Goal: Transaction & Acquisition: Purchase product/service

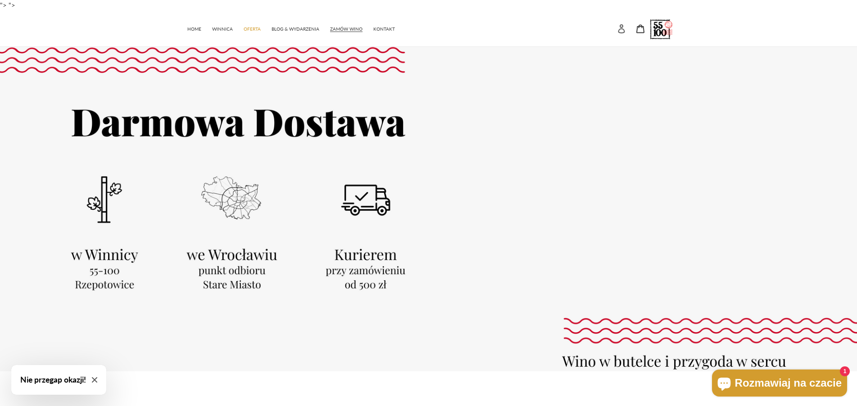
click at [621, 31] on icon at bounding box center [621, 28] width 9 height 9
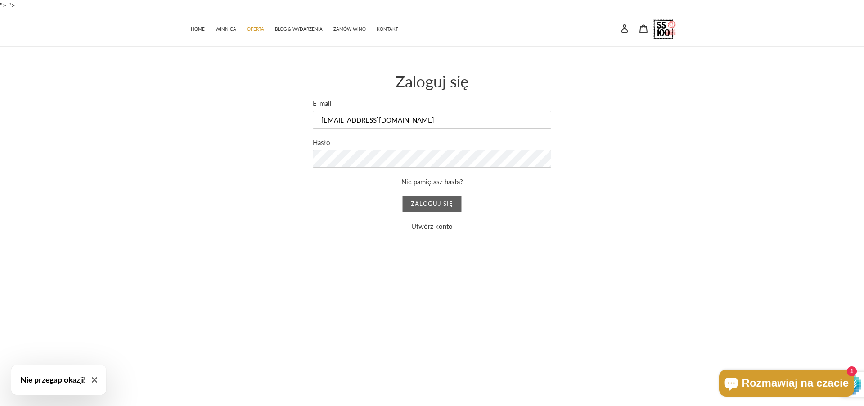
click at [436, 203] on input "Zaloguj się" at bounding box center [431, 203] width 59 height 17
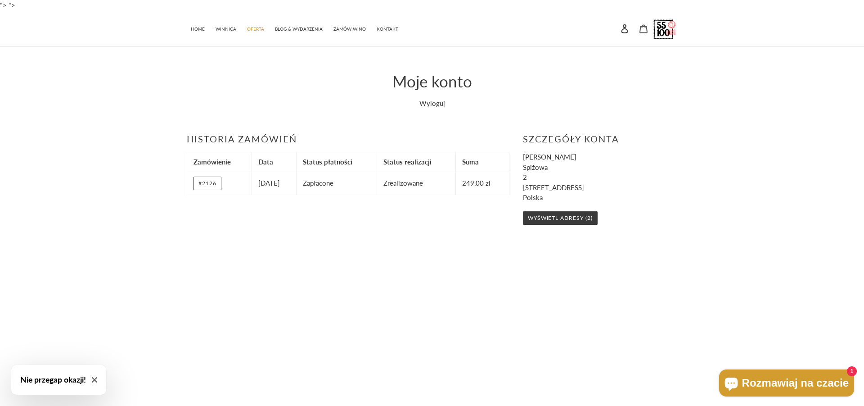
click at [646, 27] on icon at bounding box center [644, 28] width 8 height 9
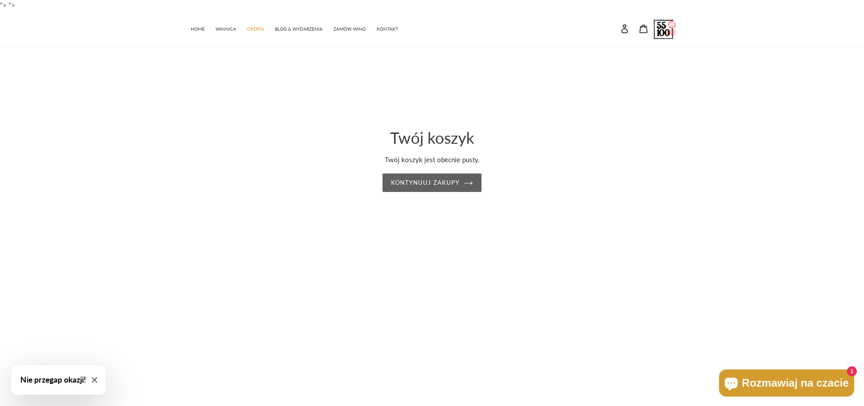
click at [429, 185] on link "Kontynuuj zakupy" at bounding box center [432, 182] width 99 height 19
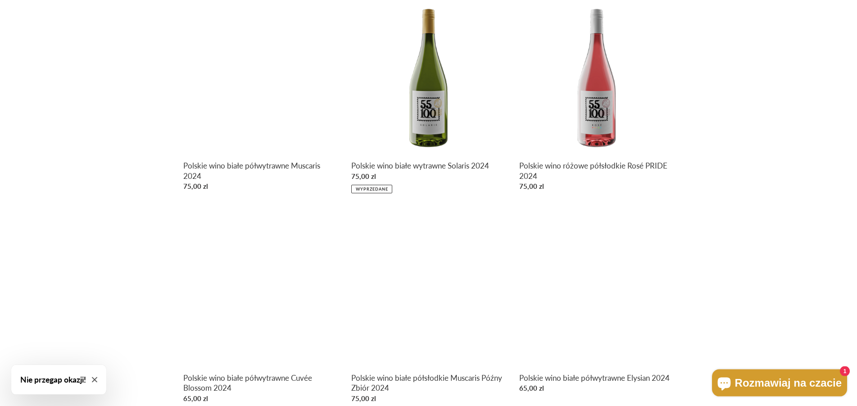
scroll to position [459, 0]
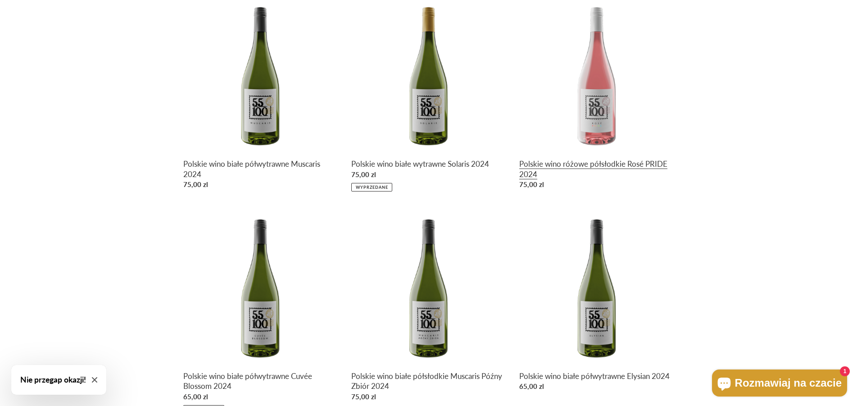
click at [605, 165] on link "Polskie wino różowe półsłodkie Rosé PRIDE 2024" at bounding box center [596, 95] width 154 height 196
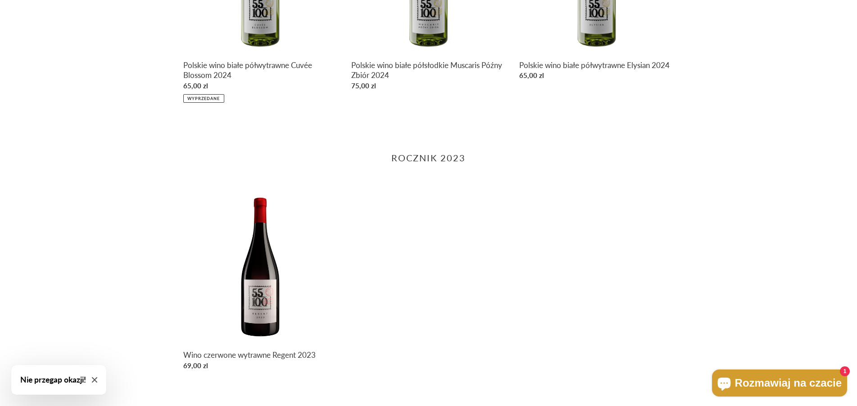
scroll to position [586, 0]
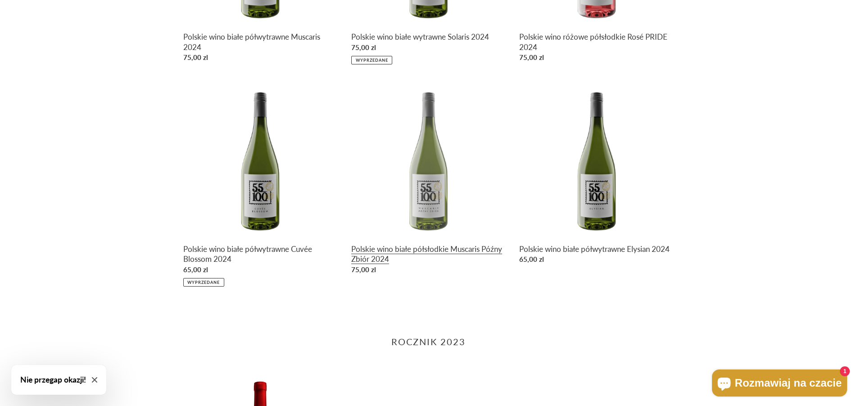
click at [443, 250] on link "Polskie wino białe półsłodkie Muscaris Późny Zbiór 2024" at bounding box center [428, 180] width 154 height 196
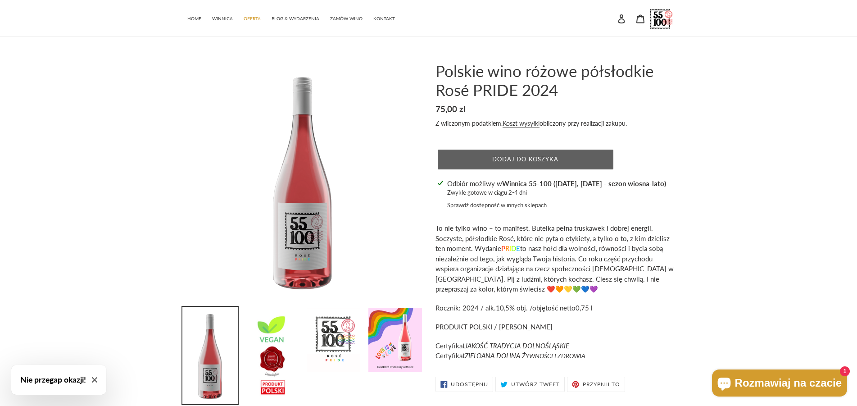
click at [549, 162] on span "Dodaj do koszyka" at bounding box center [525, 158] width 66 height 7
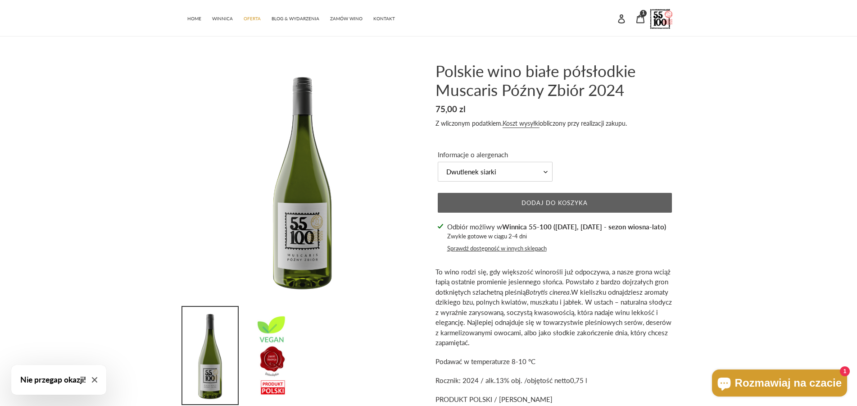
click at [558, 208] on button "Dodaj do koszyka" at bounding box center [555, 203] width 234 height 20
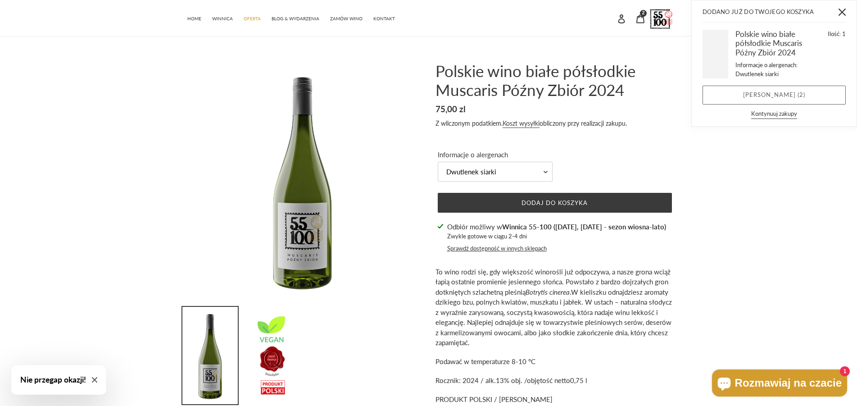
click at [773, 96] on link "[PERSON_NAME] ( 2 )" at bounding box center [773, 95] width 143 height 19
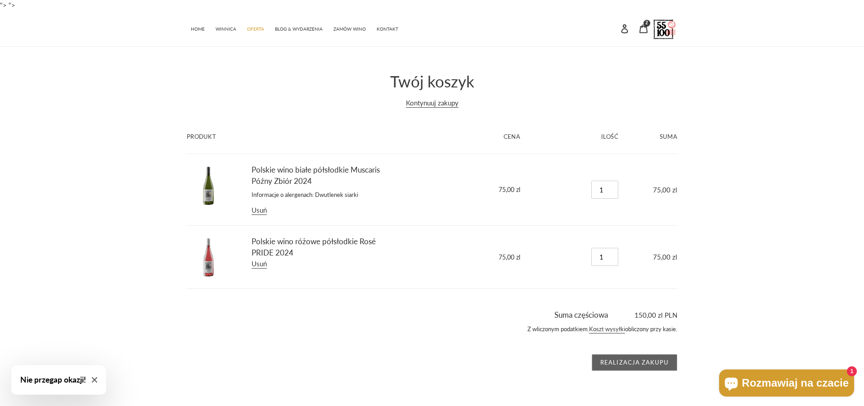
click at [617, 361] on input "Realizacja zakupu" at bounding box center [635, 362] width 86 height 17
